Goal: Task Accomplishment & Management: Manage account settings

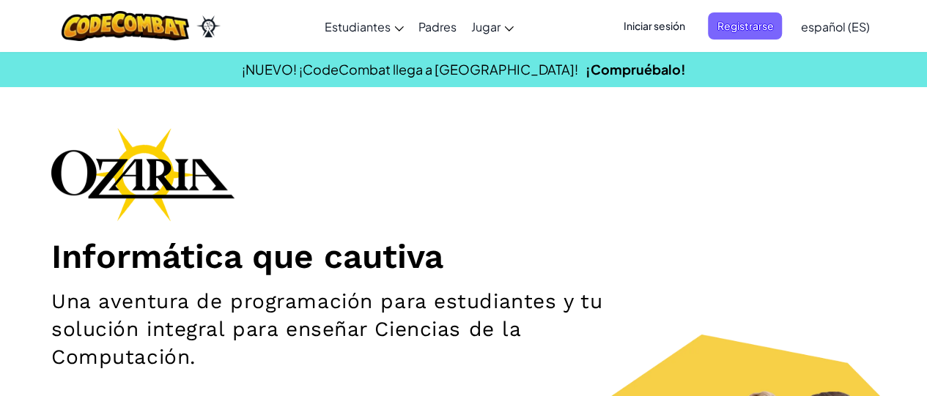
click at [673, 34] on span "Iniciar sesión" at bounding box center [653, 25] width 79 height 27
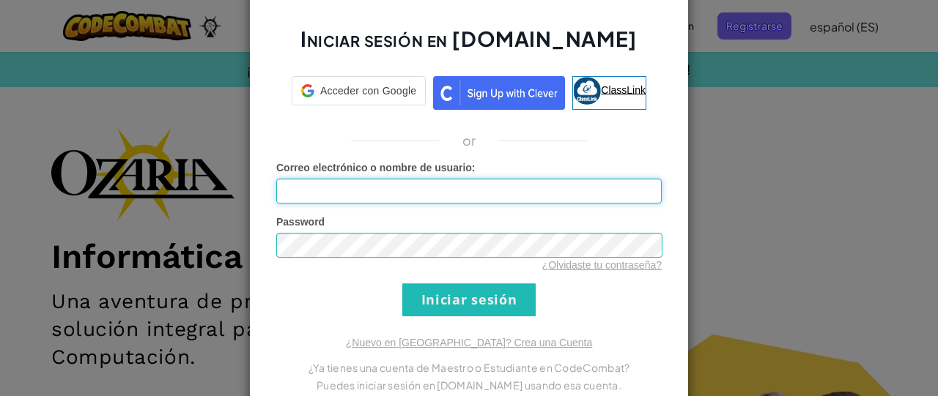
type input "[EMAIL_ADDRESS][DOMAIN_NAME]"
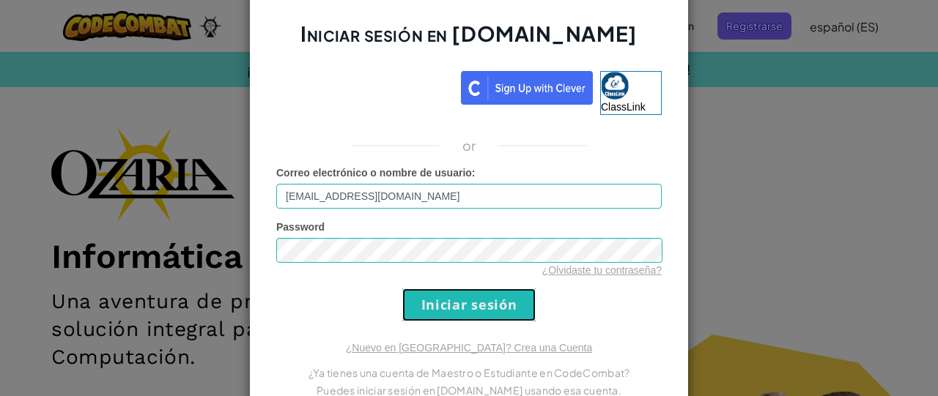
click at [425, 300] on input "Iniciar sesión" at bounding box center [468, 305] width 133 height 33
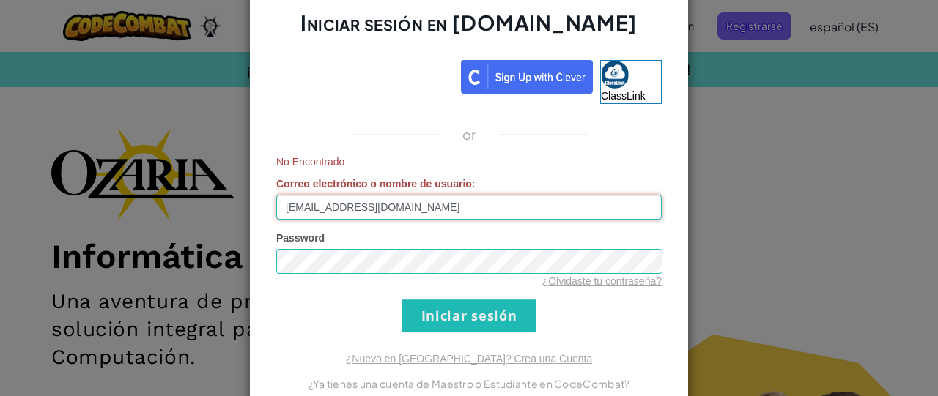
click at [560, 213] on input "[EMAIL_ADDRESS][DOMAIN_NAME]" at bounding box center [468, 207] width 385 height 25
click at [607, 172] on div "No Encontrado Correo electrónico o nombre de usuario : [EMAIL_ADDRESS][DOMAIN_N…" at bounding box center [468, 187] width 385 height 65
click at [481, 317] on input "Iniciar sesión" at bounding box center [468, 316] width 133 height 33
click at [272, 103] on div "Iniciar sesión en [DOMAIN_NAME] ClassLink or No Encontrado Correo electrónico o…" at bounding box center [469, 198] width 440 height 469
